Goal: Task Accomplishment & Management: Use online tool/utility

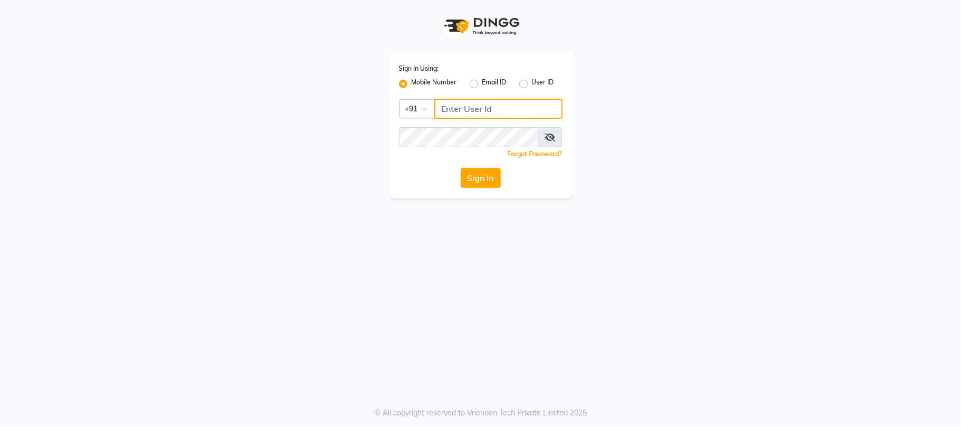
click at [449, 100] on input "Username" at bounding box center [499, 109] width 128 height 20
type input "9881786099"
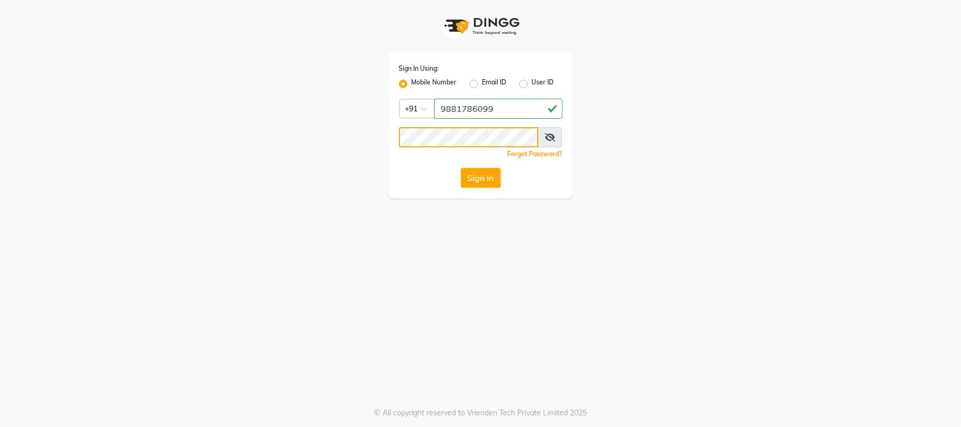
click at [461, 168] on button "Sign In" at bounding box center [481, 178] width 40 height 20
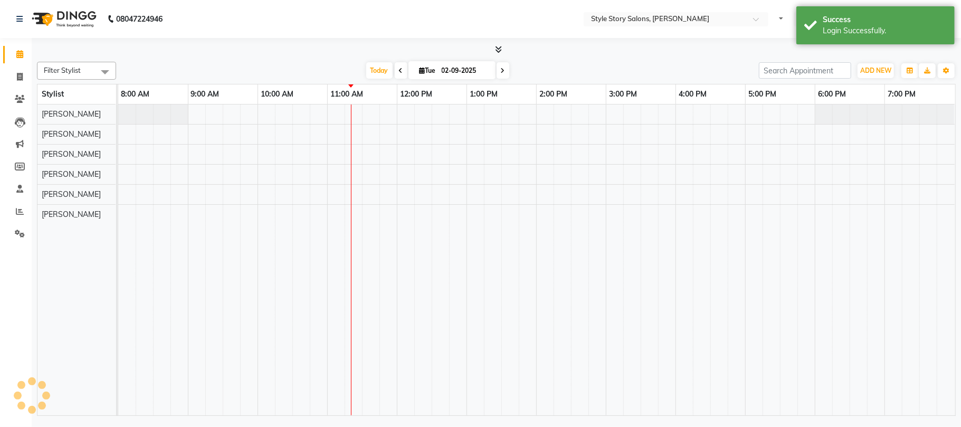
select select "en"
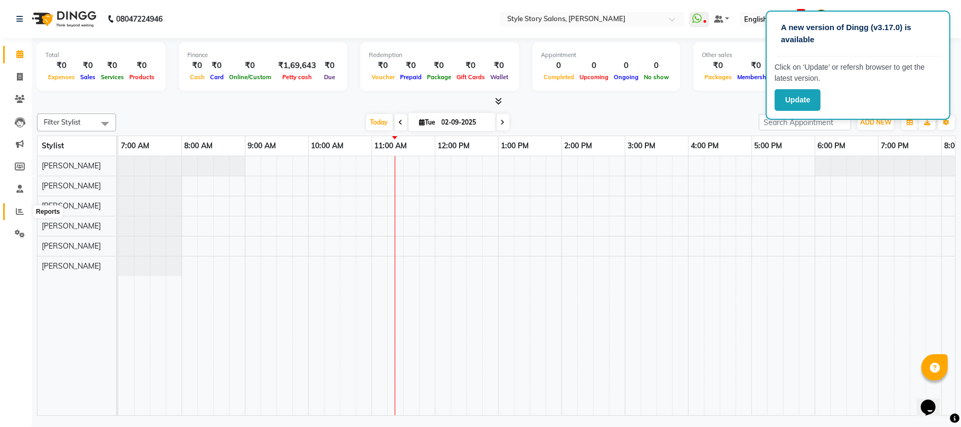
click at [14, 212] on span at bounding box center [20, 212] width 18 height 12
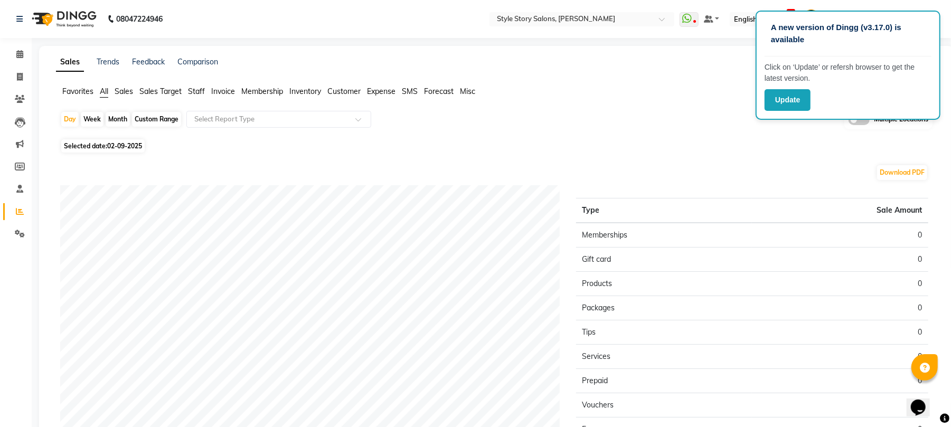
click at [191, 92] on span "Staff" at bounding box center [196, 92] width 17 height 10
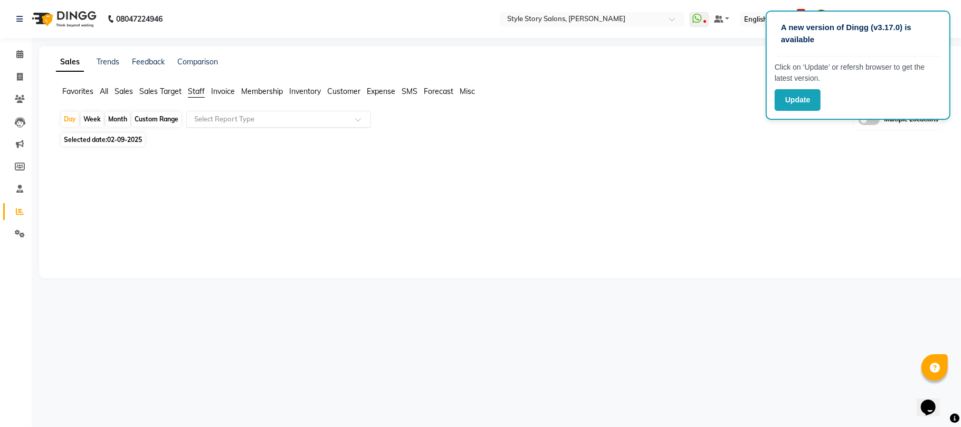
click at [218, 121] on input "text" at bounding box center [268, 119] width 152 height 11
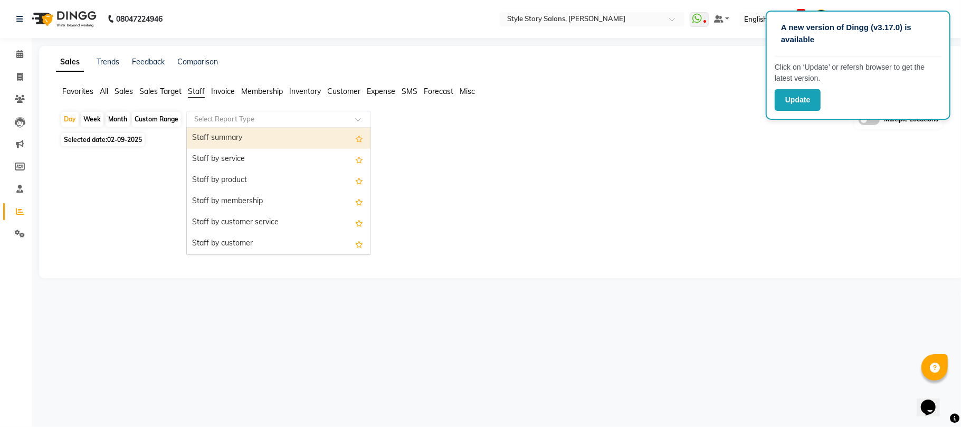
click at [221, 132] on div "Staff summary" at bounding box center [279, 138] width 184 height 21
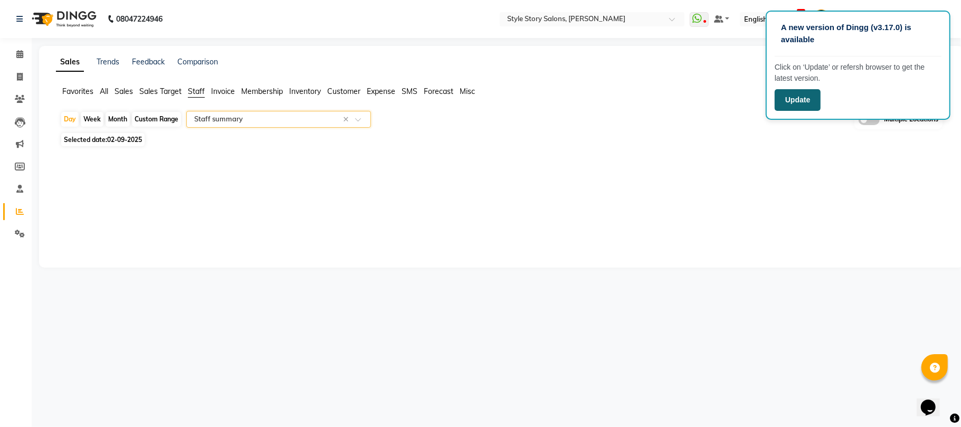
click at [801, 101] on button "Update" at bounding box center [798, 100] width 46 height 22
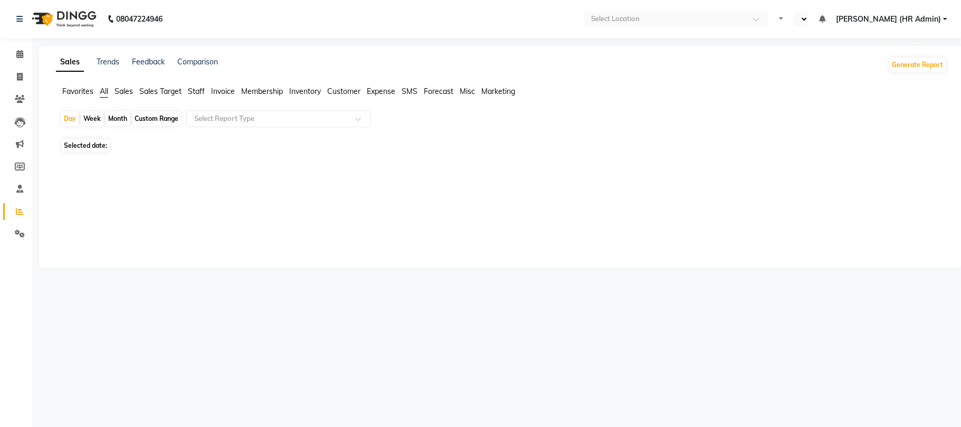
select select "en"
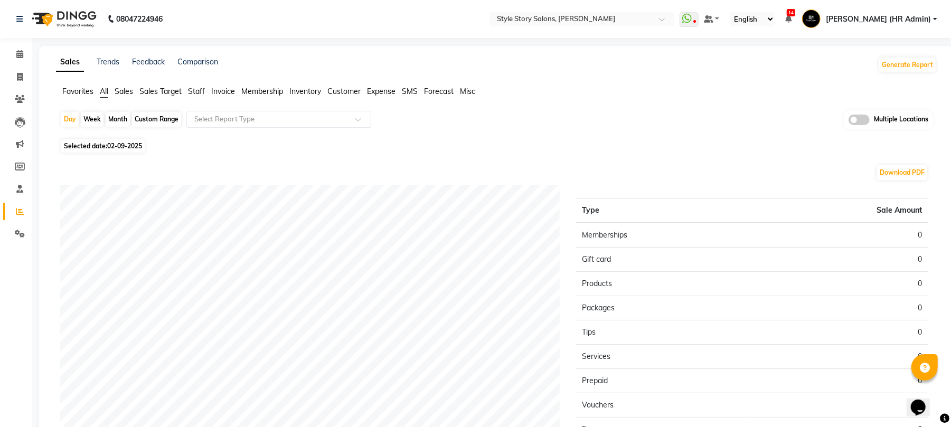
click at [239, 113] on div "Select Report Type" at bounding box center [278, 119] width 185 height 17
click at [199, 89] on span "Staff" at bounding box center [196, 92] width 17 height 10
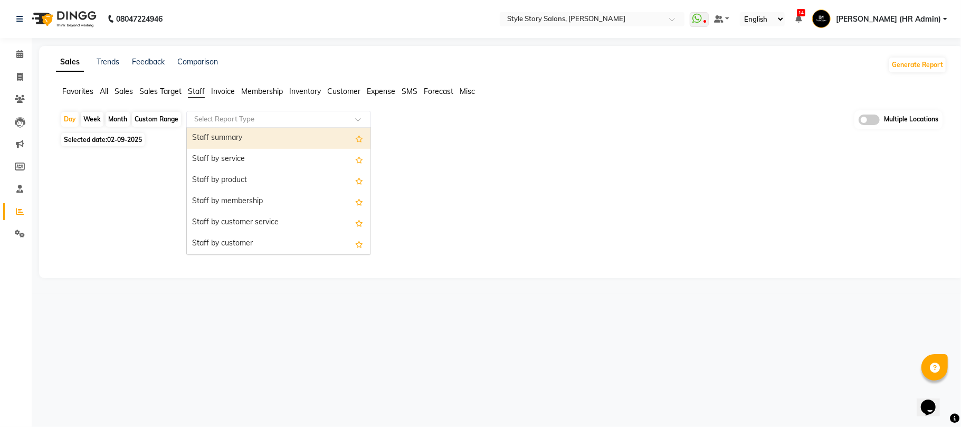
click at [256, 117] on input "text" at bounding box center [268, 119] width 152 height 11
click at [258, 137] on div "Staff summary" at bounding box center [279, 138] width 184 height 21
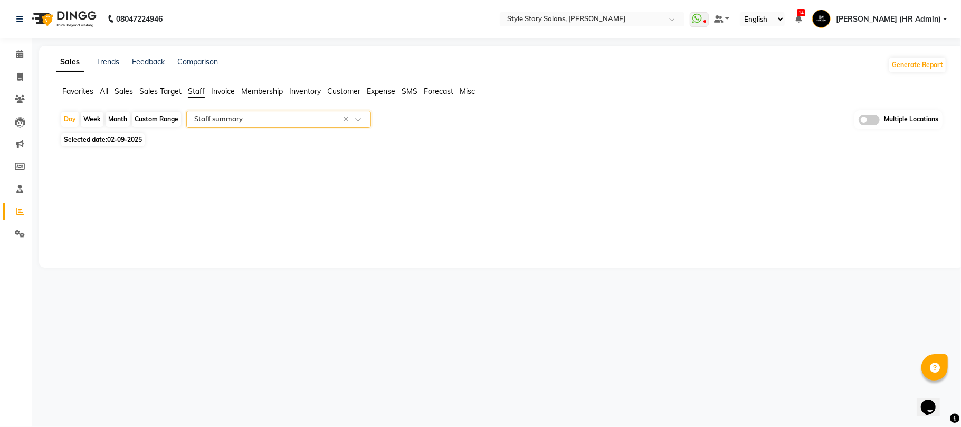
click at [89, 149] on div at bounding box center [499, 157] width 895 height 17
click at [94, 143] on span "Selected date: 02-09-2025" at bounding box center [102, 139] width 83 height 13
select select "9"
select select "2025"
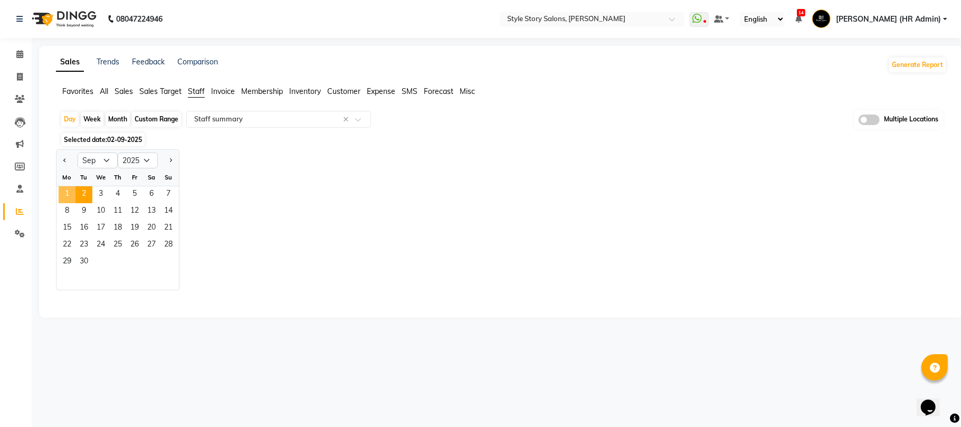
click at [70, 189] on span "1" at bounding box center [67, 194] width 17 height 17
select select "full_report"
select select "csv"
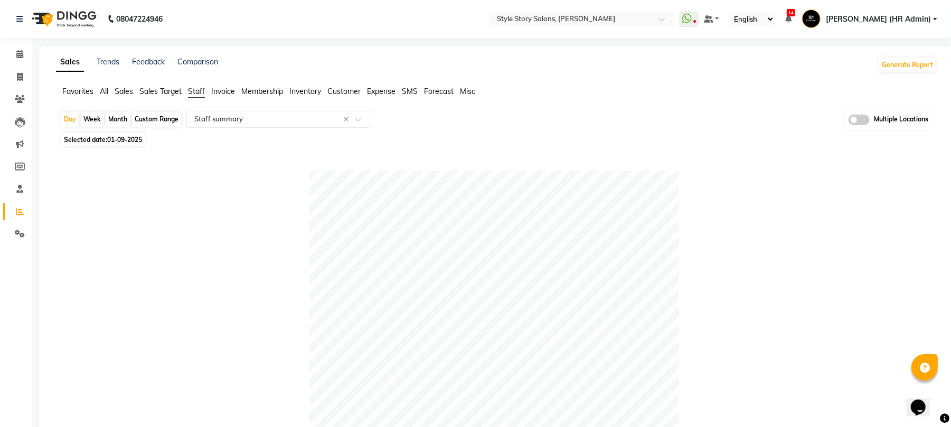
click at [77, 131] on div "Day Week Month Custom Range Select Report Type × Staff summary × Multiple Locat…" at bounding box center [496, 433] width 881 height 647
click at [82, 137] on span "Selected date: 01-09-2025" at bounding box center [102, 139] width 83 height 13
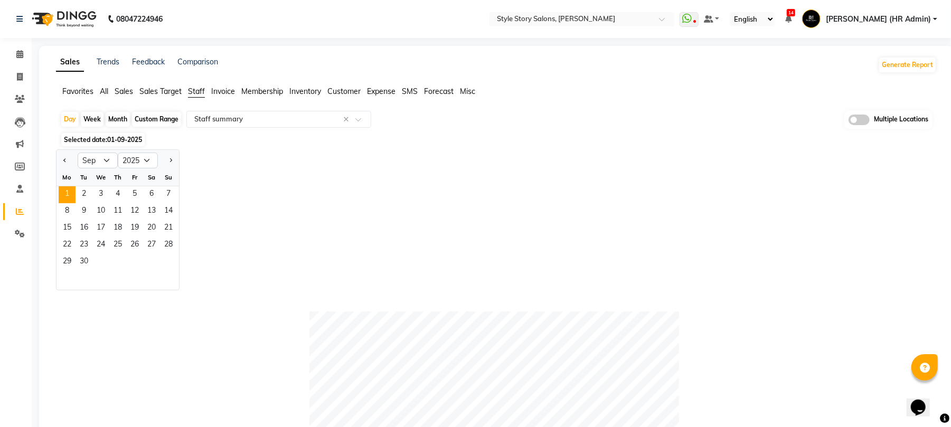
click at [85, 139] on span "Selected date: 01-09-2025" at bounding box center [102, 139] width 83 height 13
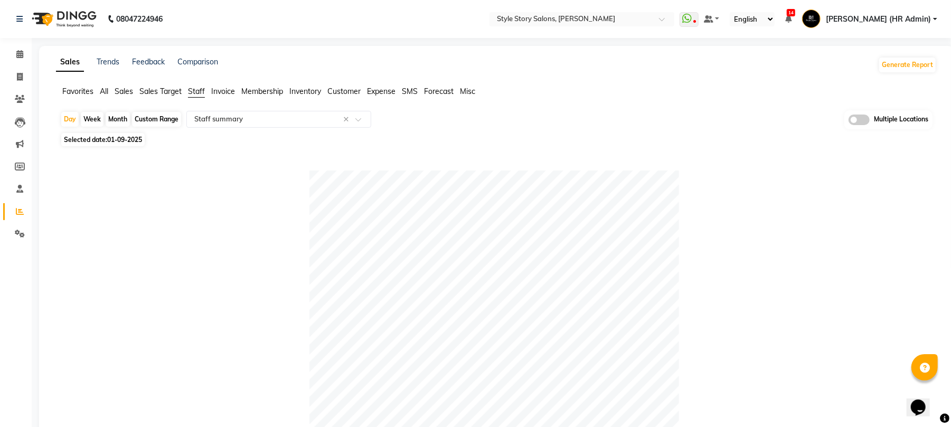
click at [113, 137] on span "01-09-2025" at bounding box center [124, 140] width 35 height 8
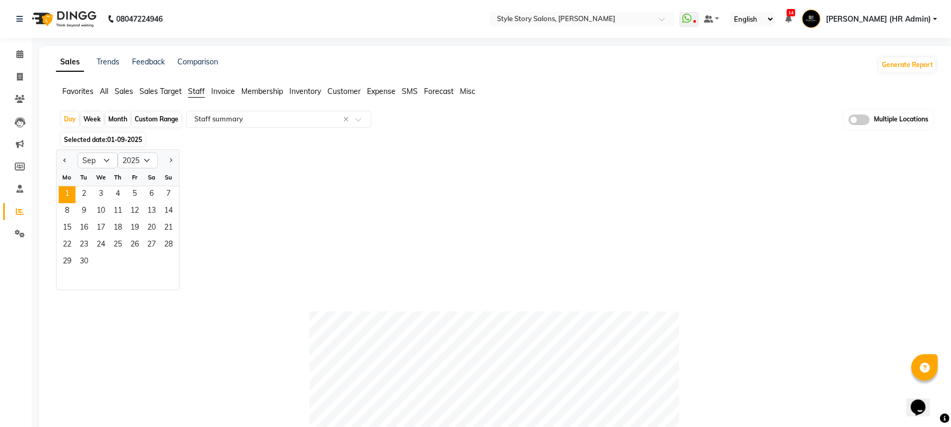
click at [102, 138] on span "Selected date: 01-09-2025" at bounding box center [102, 139] width 83 height 13
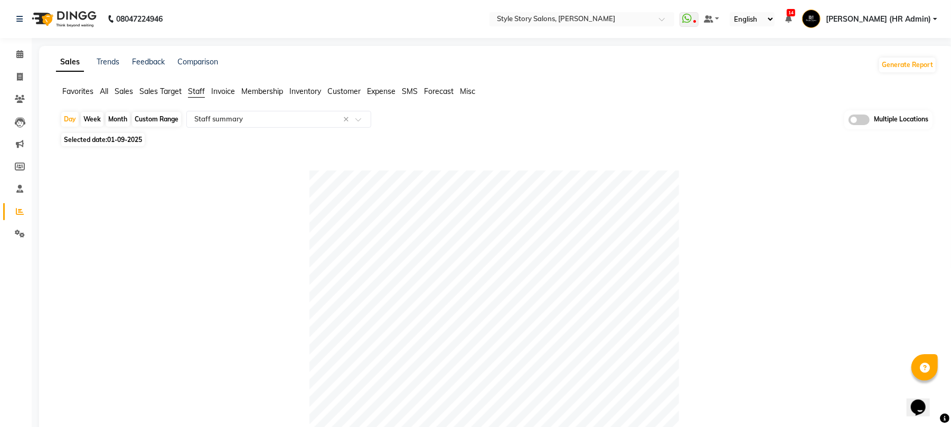
click at [127, 137] on span "01-09-2025" at bounding box center [124, 140] width 35 height 8
select select "9"
select select "2025"
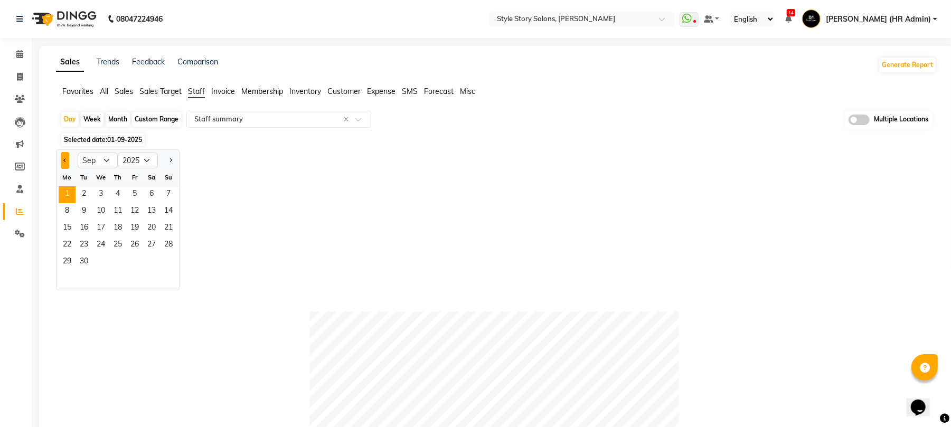
click at [64, 163] on button "Previous month" at bounding box center [65, 160] width 8 height 17
select select "8"
click at [167, 259] on span "31" at bounding box center [168, 262] width 17 height 17
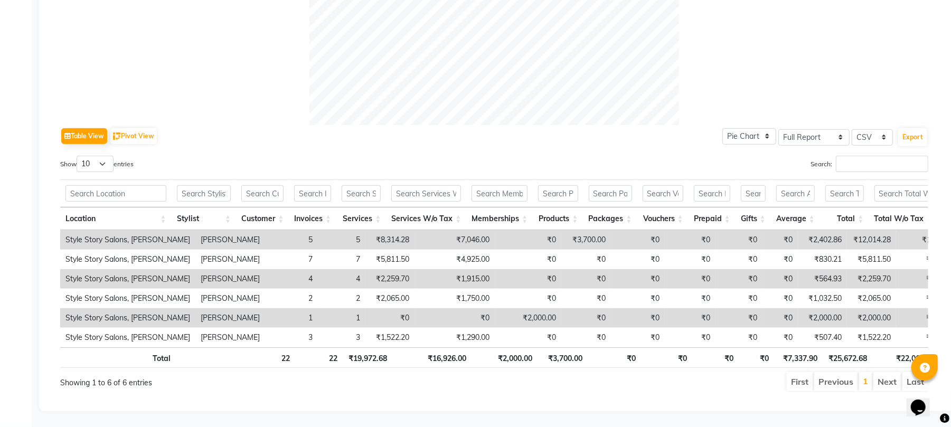
scroll to position [438, 0]
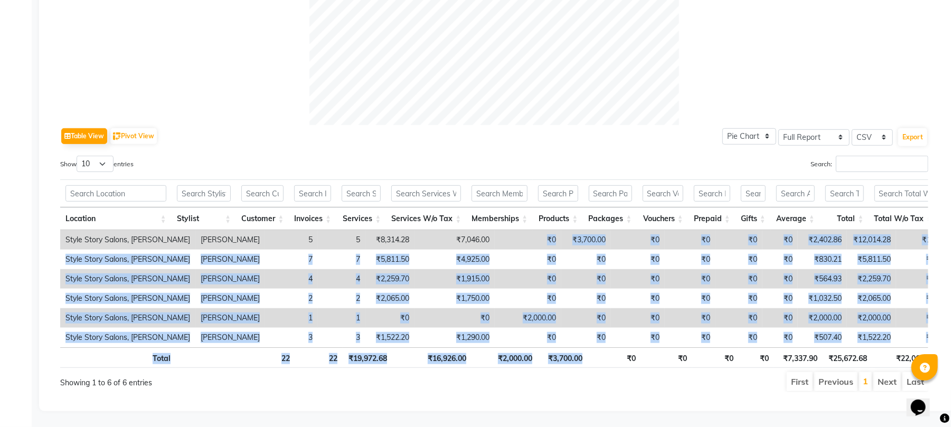
drag, startPoint x: 499, startPoint y: 209, endPoint x: 590, endPoint y: 350, distance: 167.0
click at [590, 350] on div "Location Stylist Customer Invoices Services Services W/o Tax Memberships Produc…" at bounding box center [494, 273] width 868 height 195
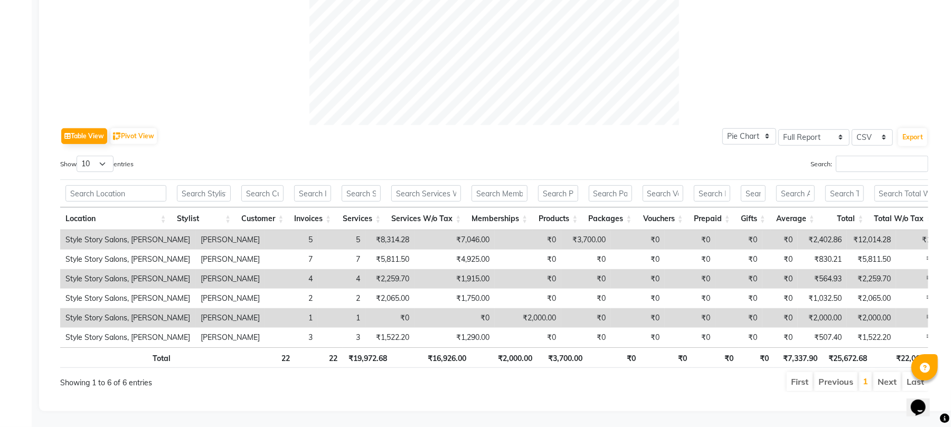
click at [580, 371] on div "First Previous 1 Next Last" at bounding box center [679, 381] width 516 height 21
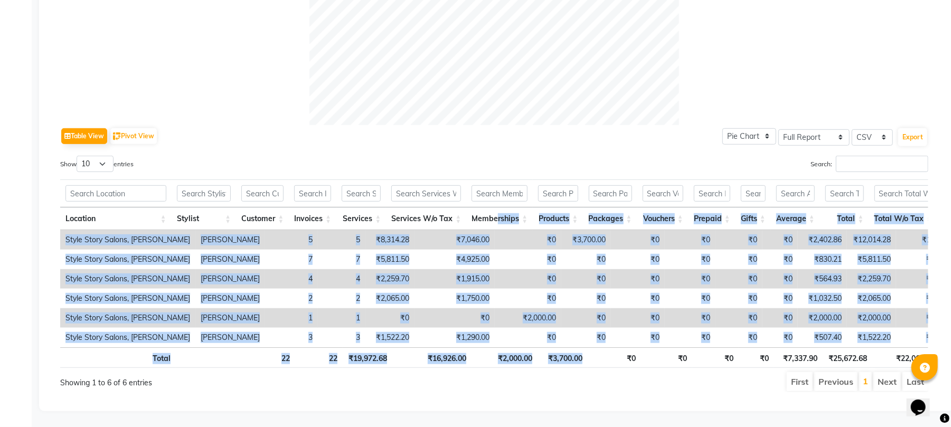
drag, startPoint x: 581, startPoint y: 352, endPoint x: 501, endPoint y: 203, distance: 169.1
click at [501, 203] on div "Location Stylist Customer Invoices Services Services W/o Tax Memberships Produc…" at bounding box center [494, 273] width 868 height 195
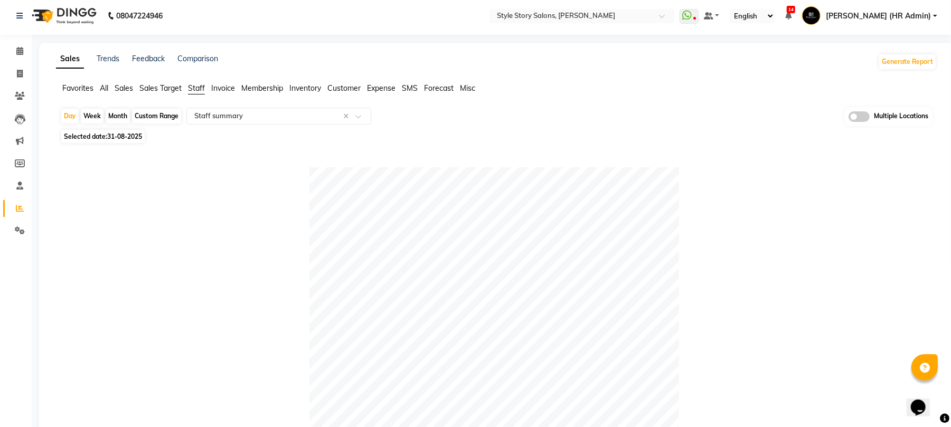
scroll to position [0, 0]
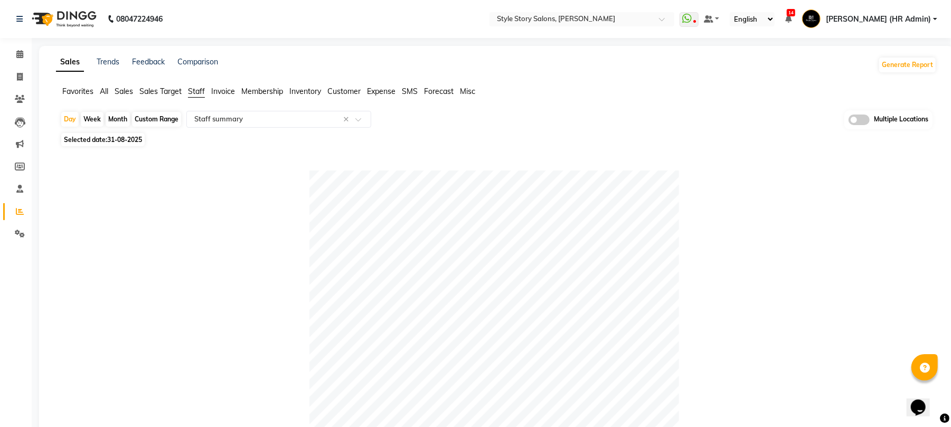
click at [182, 261] on div at bounding box center [494, 356] width 868 height 370
click at [98, 142] on span "Selected date: 31-08-2025" at bounding box center [102, 139] width 83 height 13
select select "8"
select select "2025"
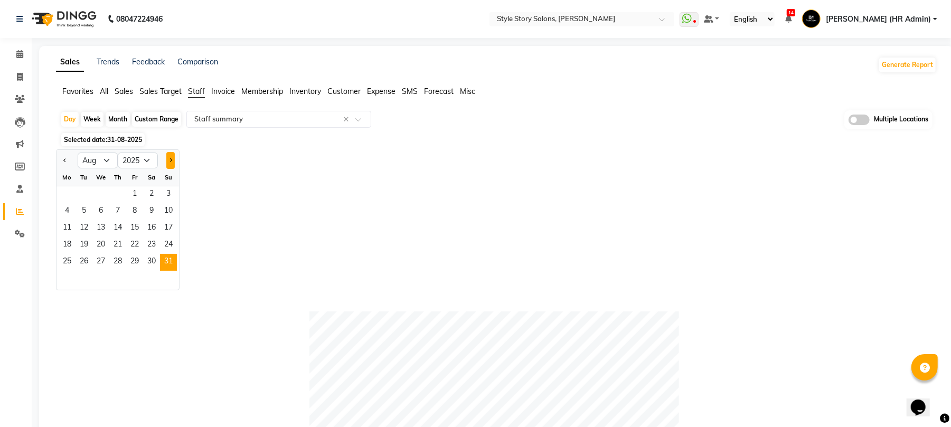
click at [174, 157] on button "Next month" at bounding box center [170, 160] width 8 height 17
select select "9"
click at [62, 191] on span "1" at bounding box center [67, 194] width 17 height 17
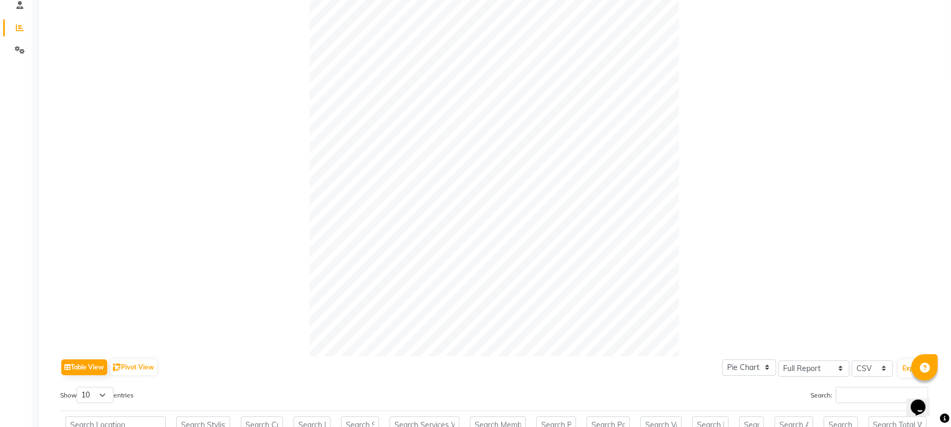
scroll to position [211, 0]
